Goal: Task Accomplishment & Management: Manage account settings

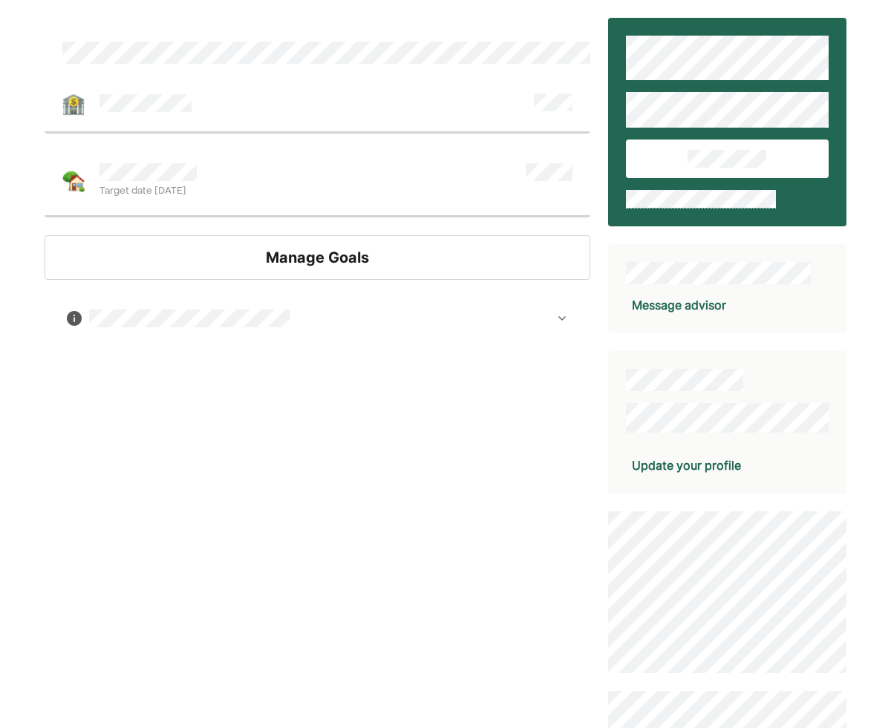
click at [276, 252] on div "Manage Goals" at bounding box center [318, 257] width 546 height 45
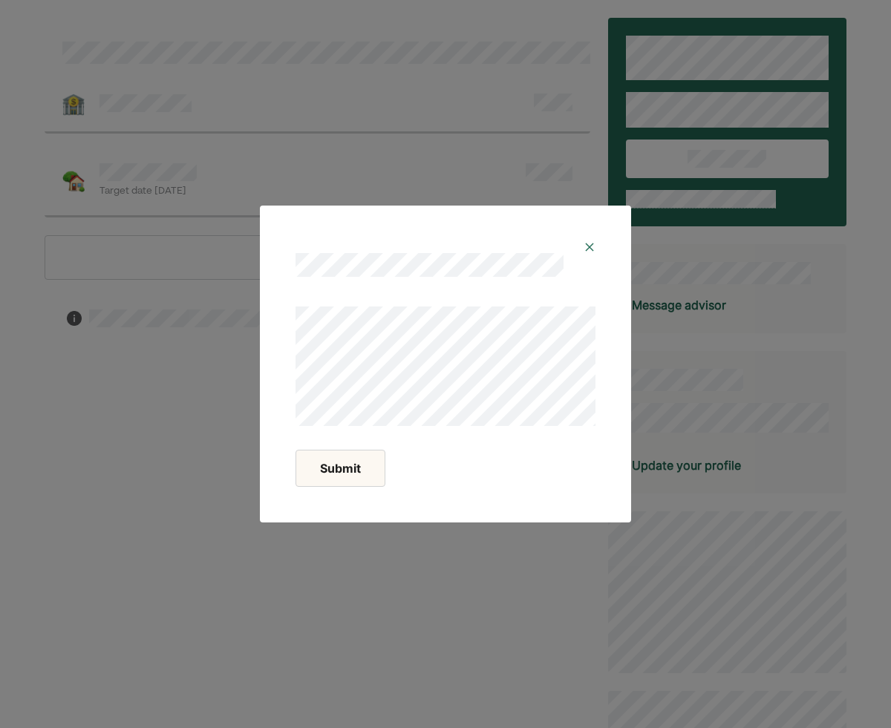
click at [587, 251] on img at bounding box center [590, 247] width 12 height 12
